Goal: Transaction & Acquisition: Purchase product/service

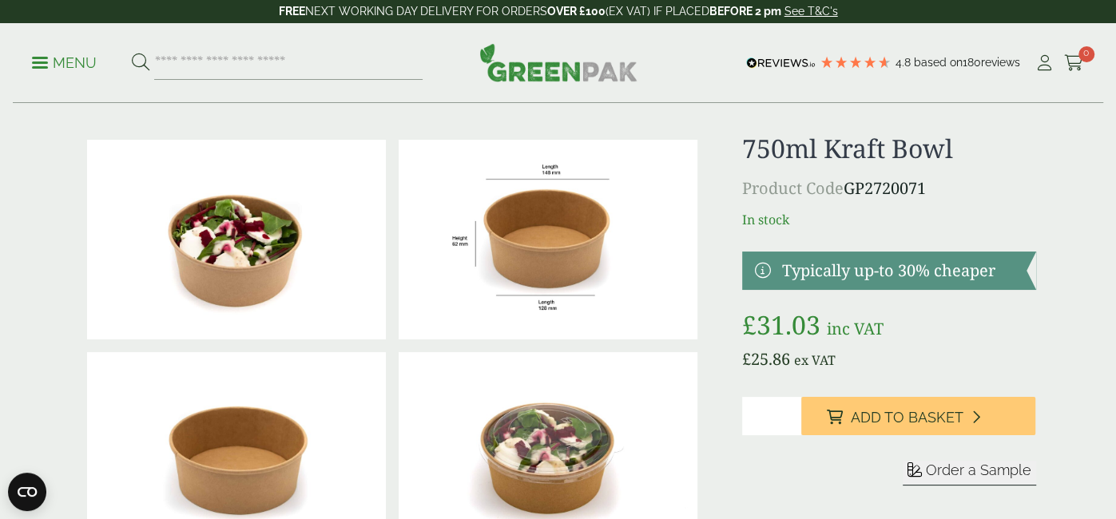
scroll to position [22, 0]
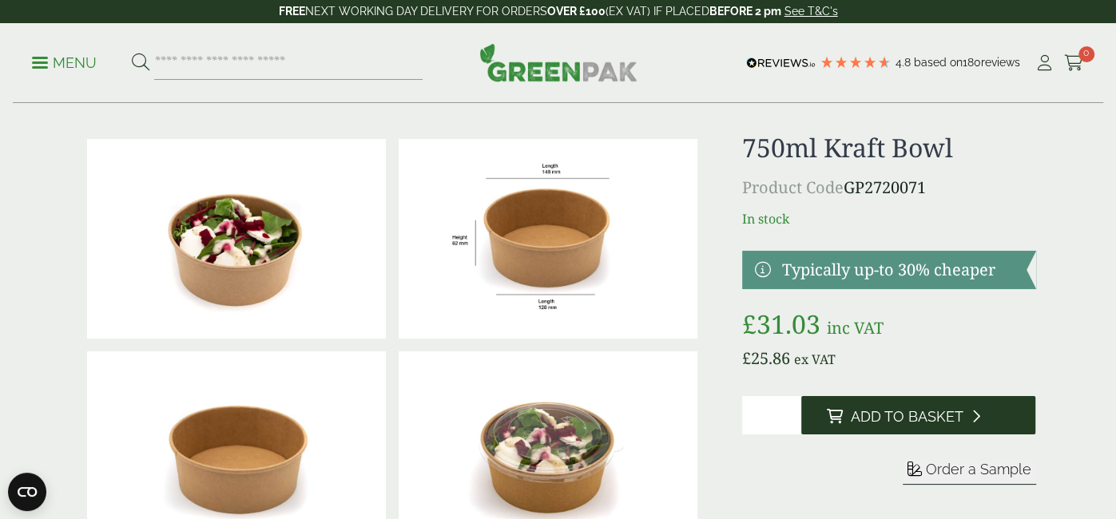
click at [930, 417] on span "Add to Basket" at bounding box center [907, 417] width 113 height 18
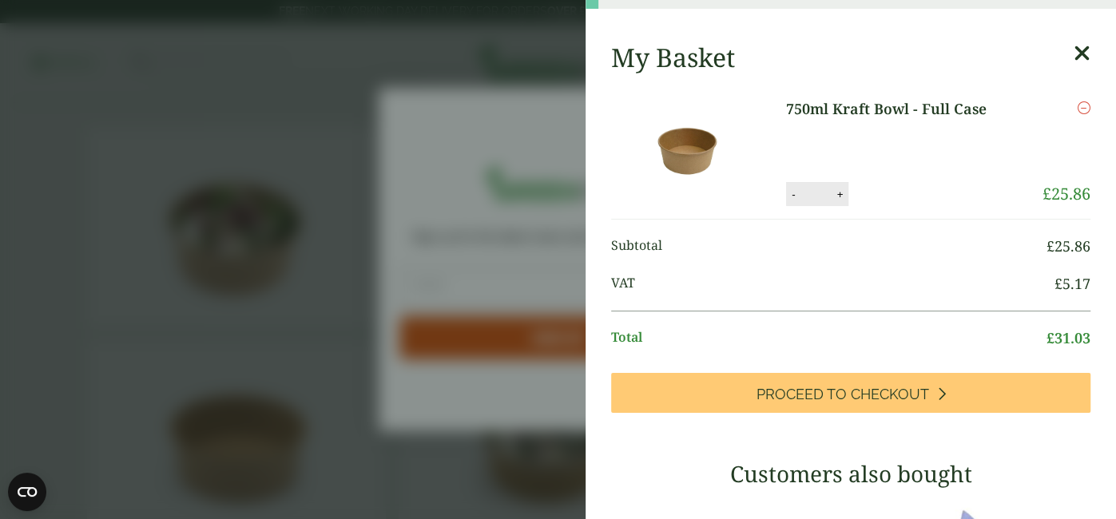
scroll to position [38, 0]
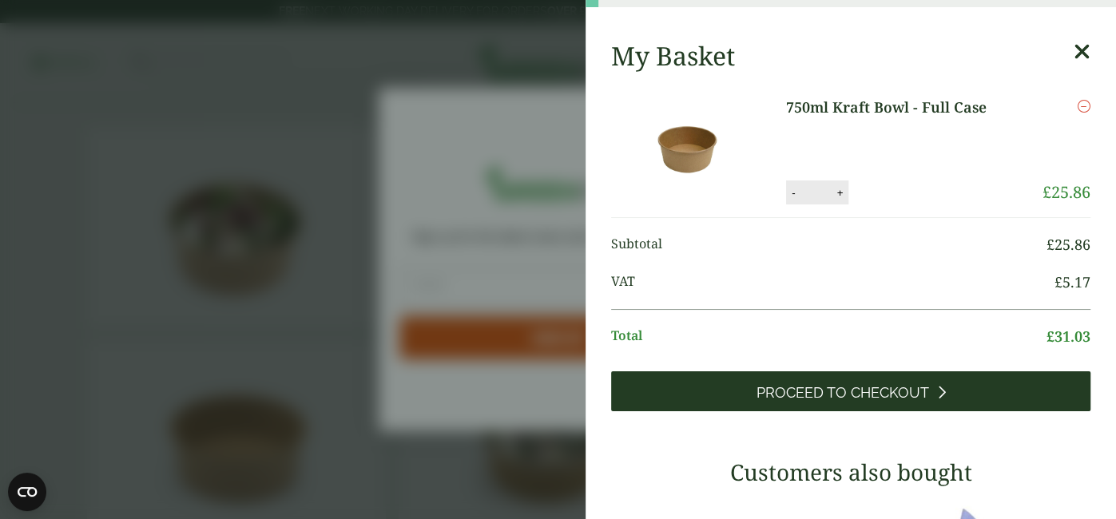
click at [922, 403] on link "Proceed to Checkout" at bounding box center [850, 391] width 479 height 40
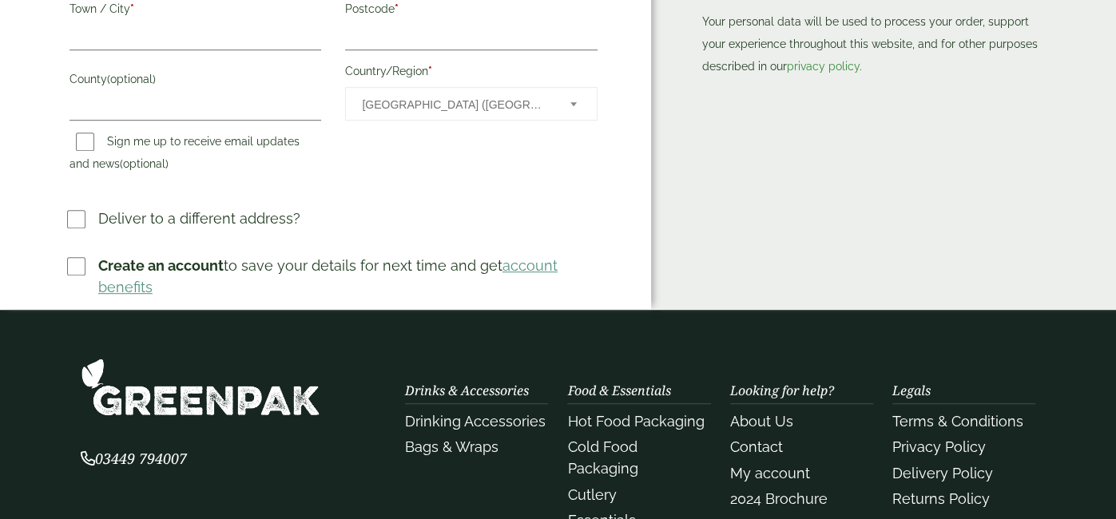
scroll to position [569, 0]
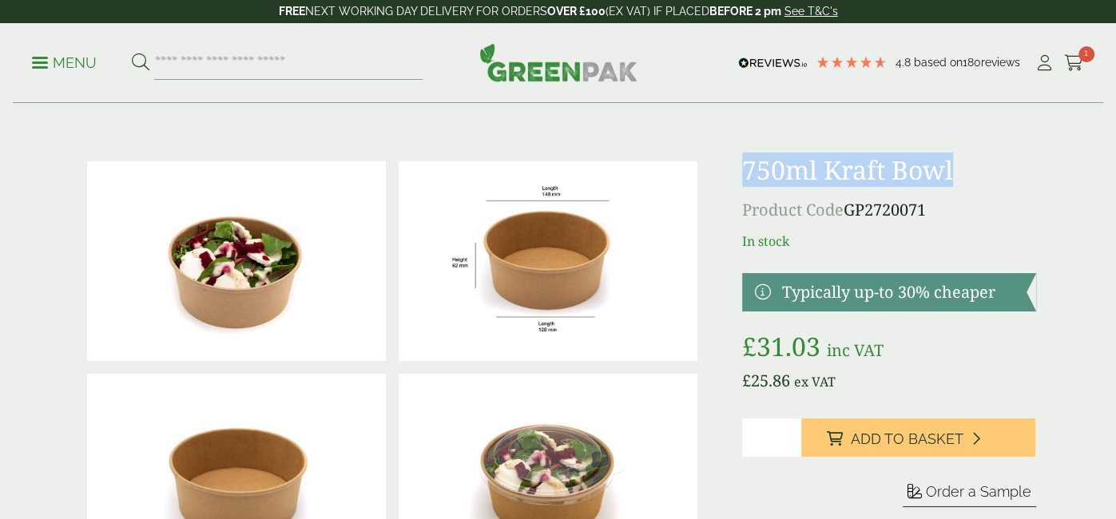
click at [950, 164] on h1 "750ml Kraft Bowl" at bounding box center [888, 170] width 293 height 30
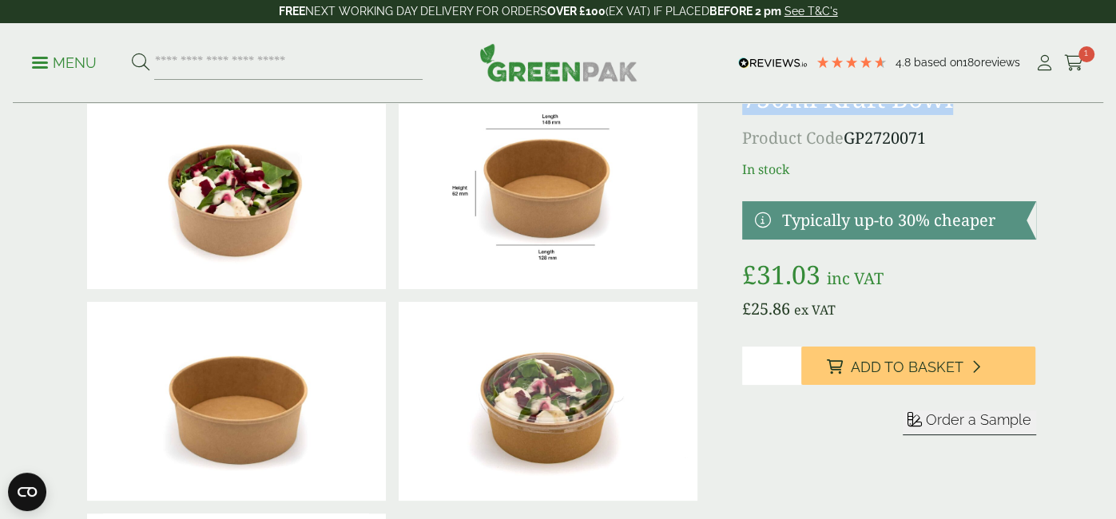
scroll to position [72, 0]
